Goal: Browse casually

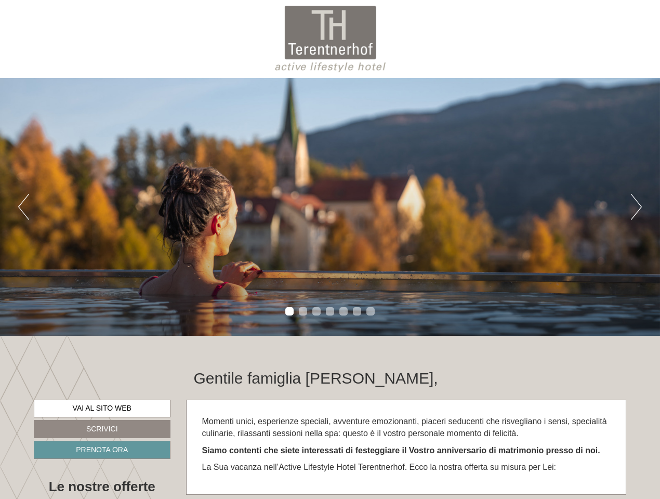
click at [330, 250] on div "Previous Next 1 2 3 4 5 6 7" at bounding box center [330, 207] width 660 height 258
click at [23, 207] on button "Previous" at bounding box center [23, 207] width 11 height 26
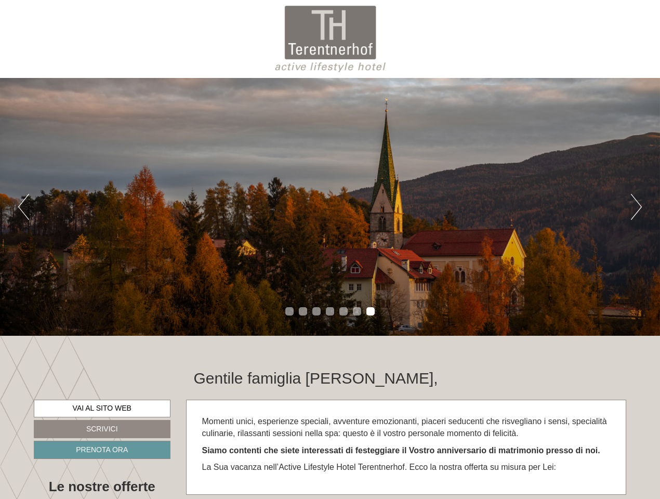
click at [330, 207] on div "Previous Next 1 2 3 4 5 6 7" at bounding box center [330, 207] width 660 height 258
click at [636, 207] on button "Next" at bounding box center [636, 207] width 11 height 26
click at [290, 311] on li "1" at bounding box center [289, 311] width 8 height 8
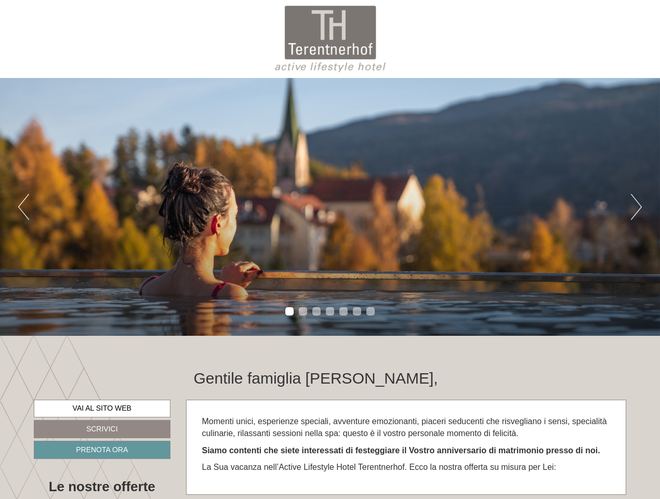
click at [303, 311] on li "2" at bounding box center [303, 311] width 8 height 8
click at [317, 311] on li "3" at bounding box center [317, 311] width 8 height 8
click at [330, 311] on li "4" at bounding box center [330, 311] width 8 height 8
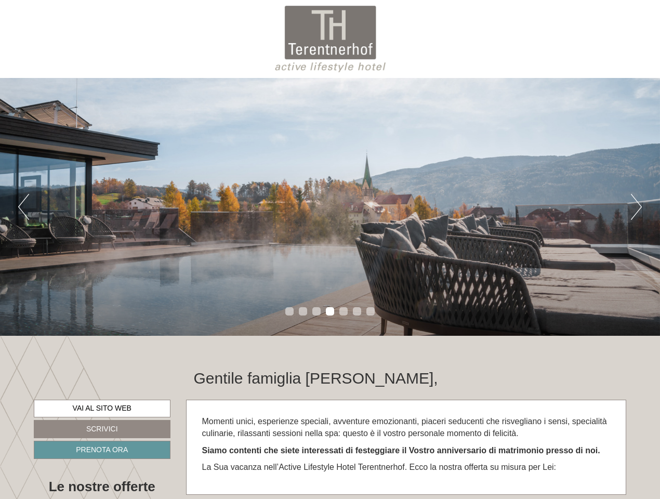
click at [344, 311] on li "5" at bounding box center [344, 311] width 8 height 8
click at [357, 311] on li "6" at bounding box center [357, 311] width 8 height 8
